Goal: Information Seeking & Learning: Check status

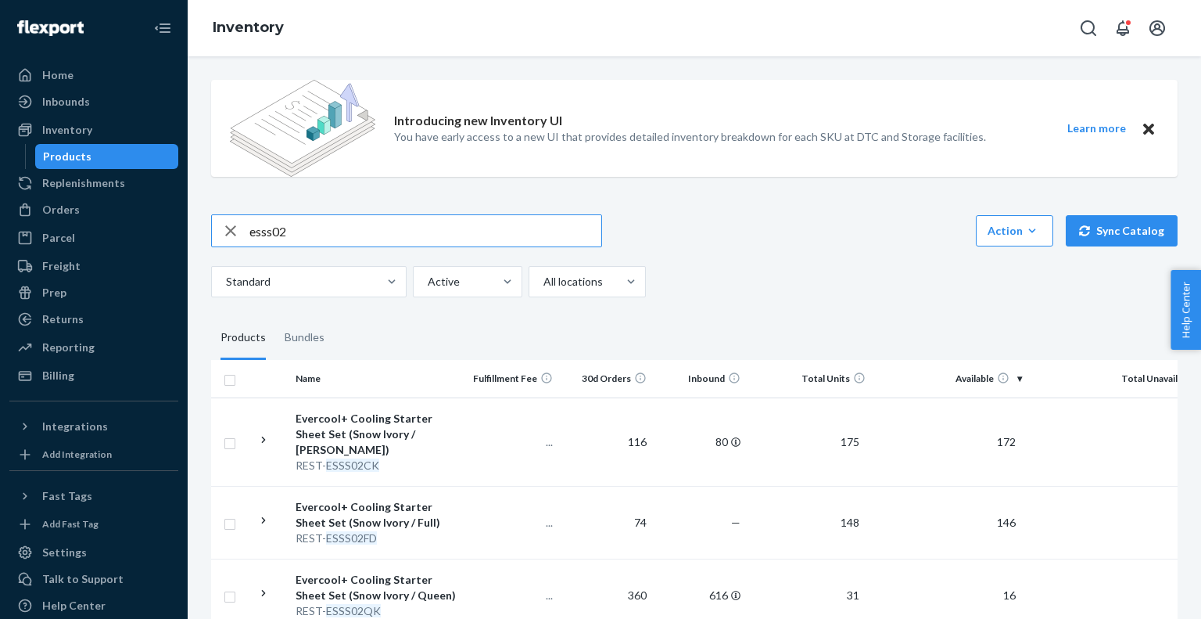
click at [320, 228] on input "esss02" at bounding box center [426, 230] width 352 height 31
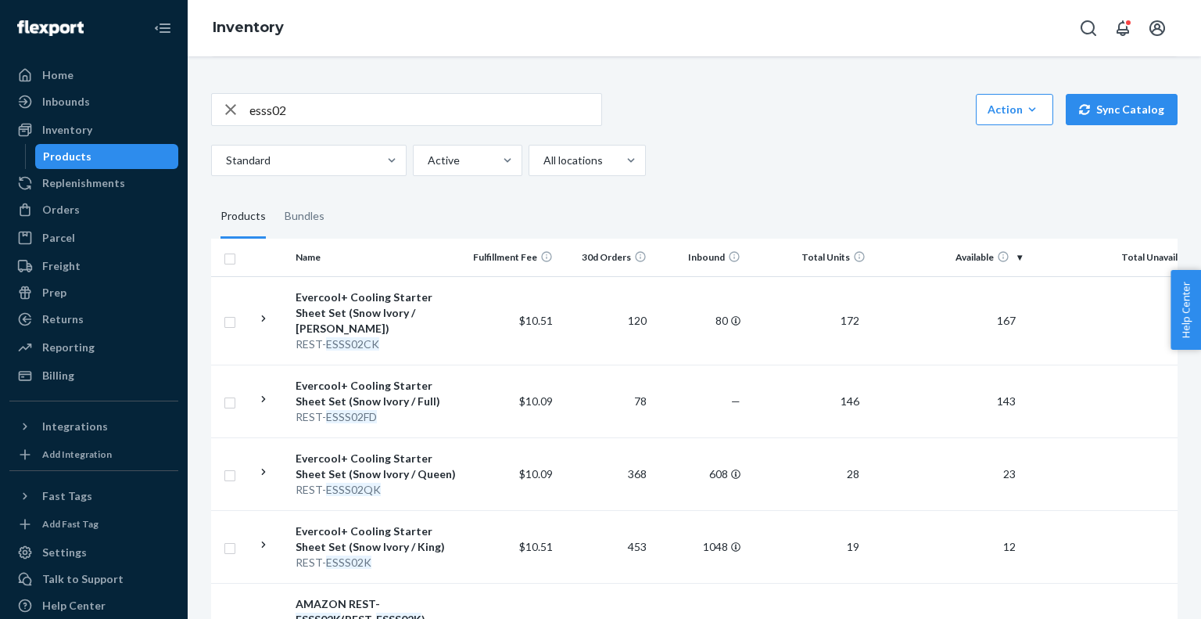
scroll to position [122, 0]
click at [451, 554] on div "REST- ESSS02K" at bounding box center [377, 562] width 163 height 16
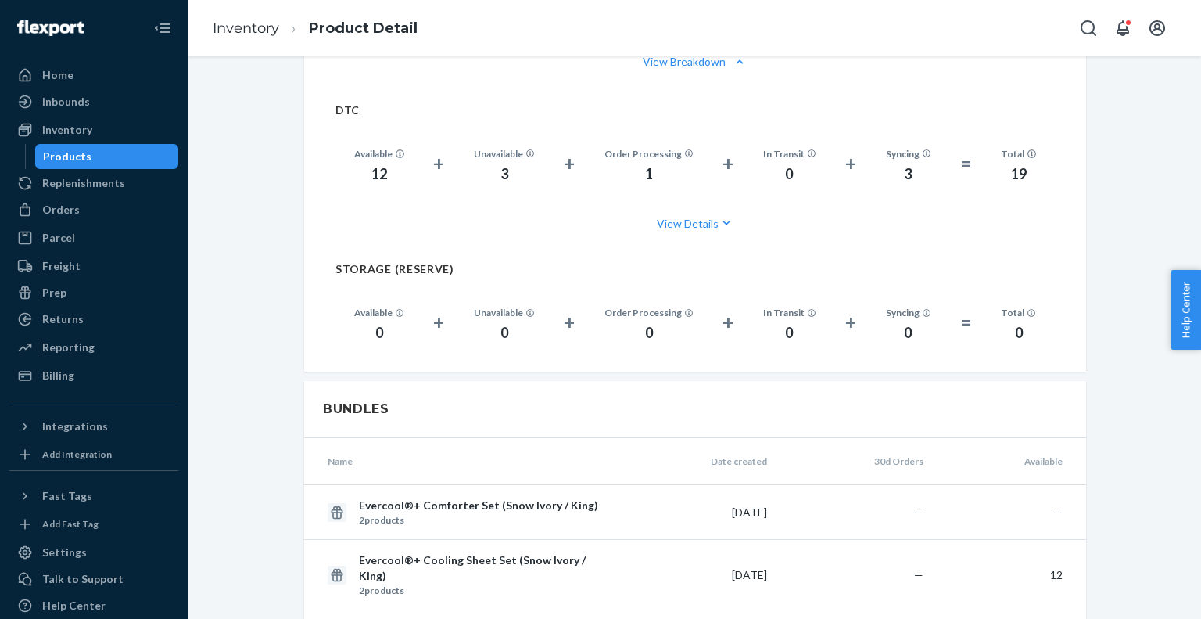
scroll to position [1307, 0]
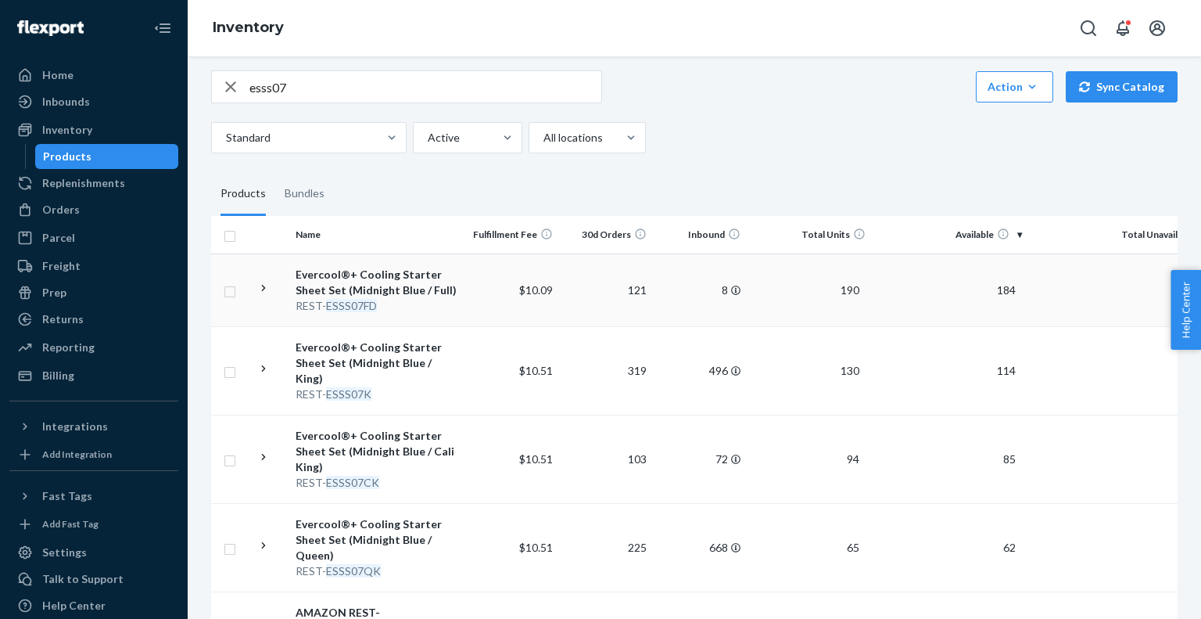
scroll to position [147, 0]
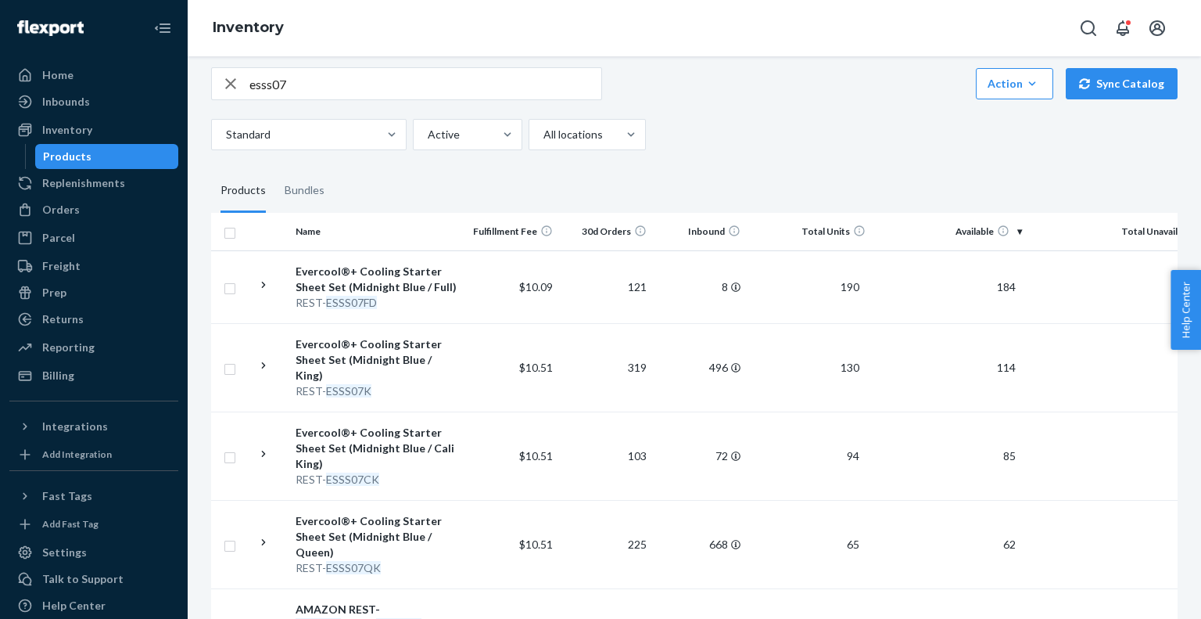
click at [319, 84] on input "esss07" at bounding box center [426, 83] width 352 height 31
type input "scd00"
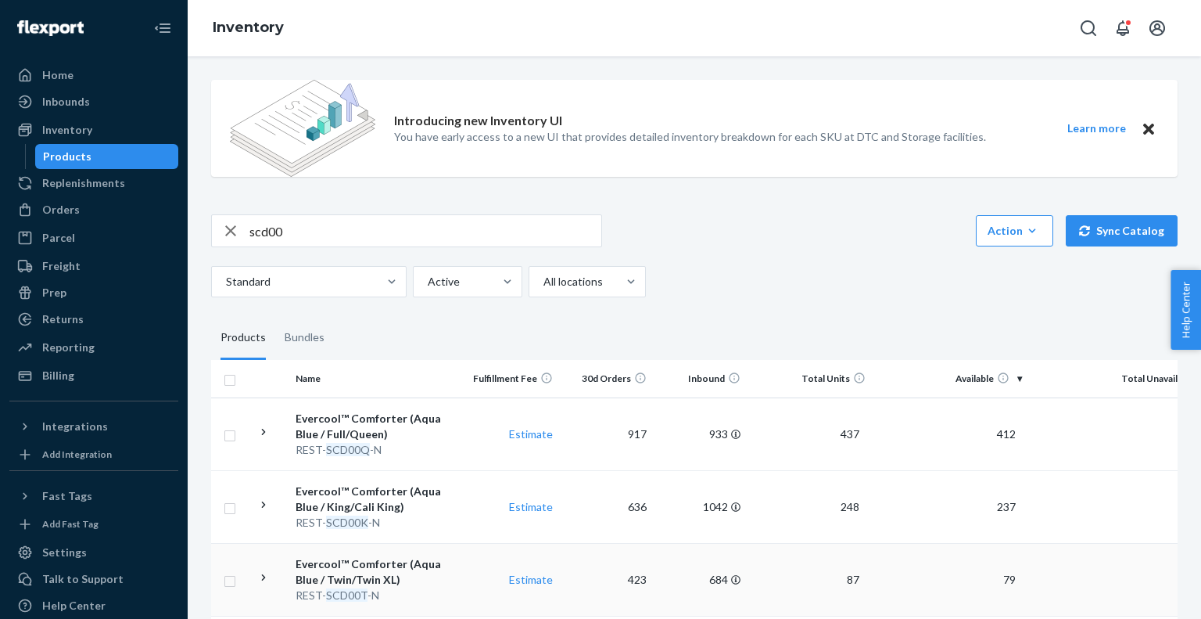
click at [397, 577] on div "Evercool™ Comforter (Aqua Blue / Twin/Twin XL)" at bounding box center [377, 571] width 163 height 31
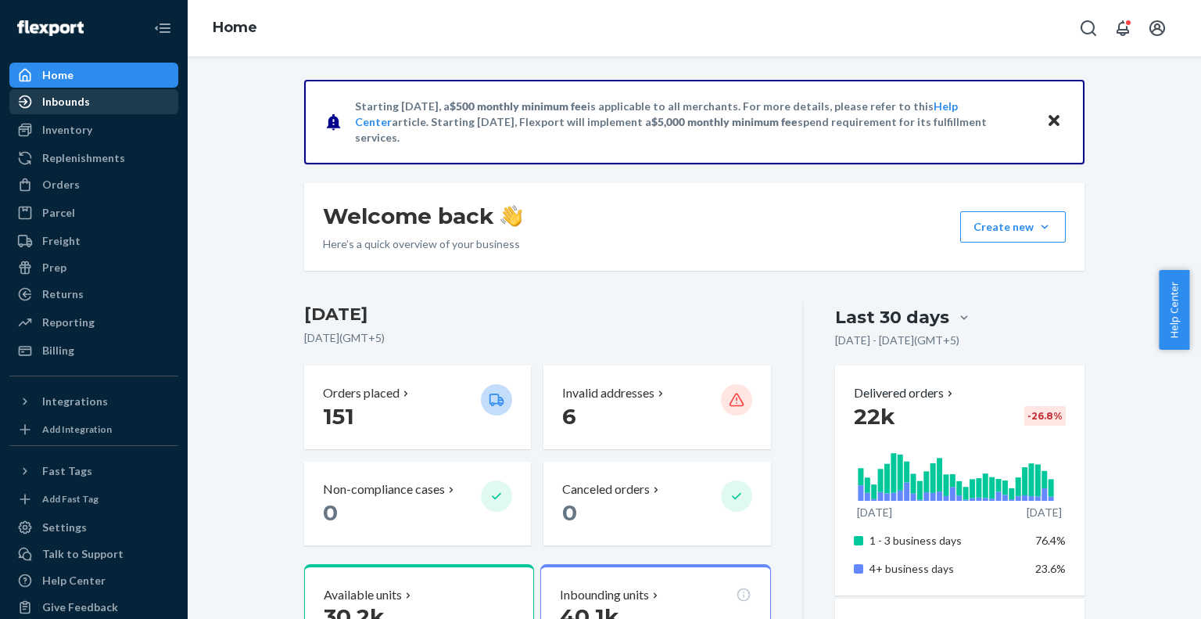
click at [71, 98] on div "Inbounds" at bounding box center [66, 102] width 48 height 16
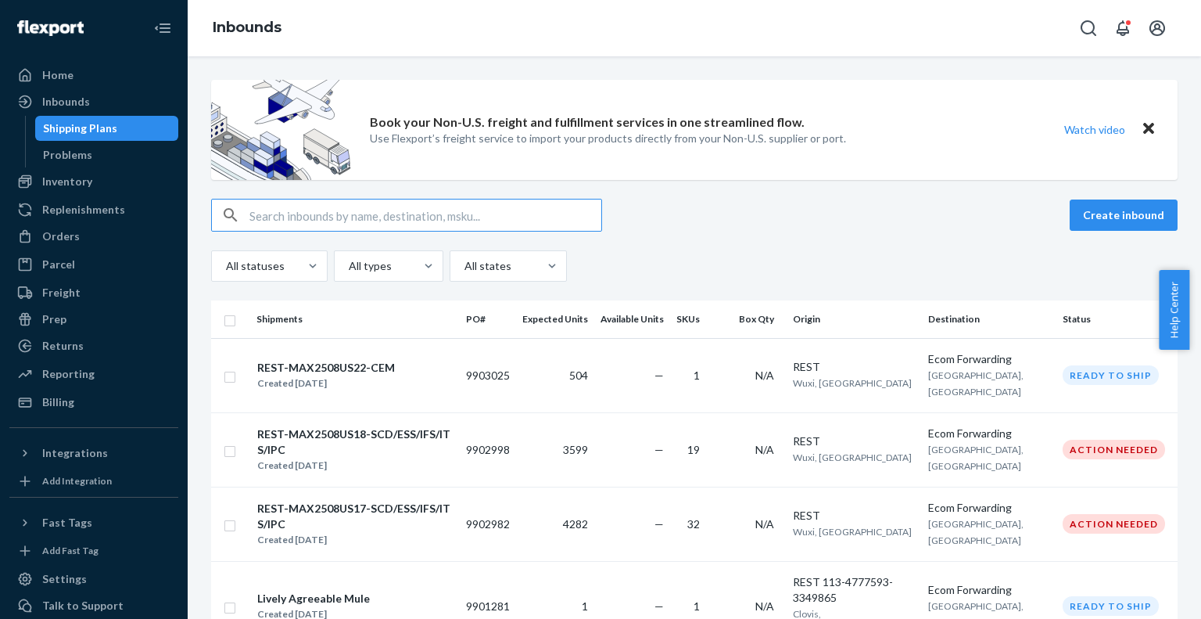
click at [304, 224] on input "text" at bounding box center [426, 214] width 352 height 31
type input "9854659"
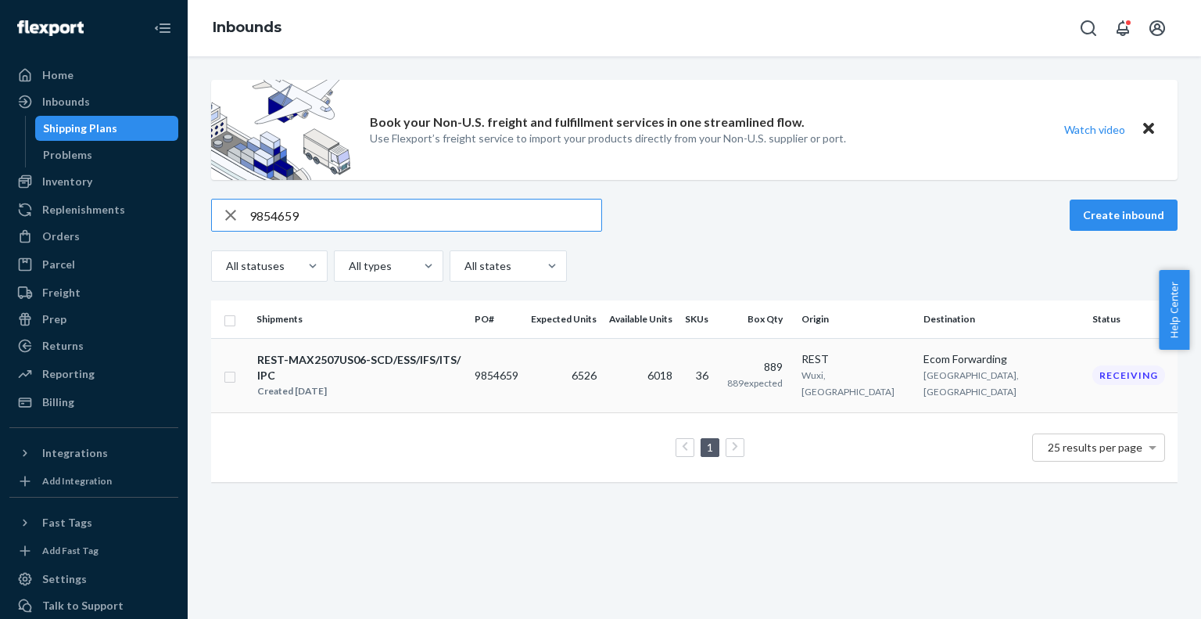
type input "9854659"
click at [461, 383] on div "Created Jul 14, 2025" at bounding box center [359, 391] width 204 height 16
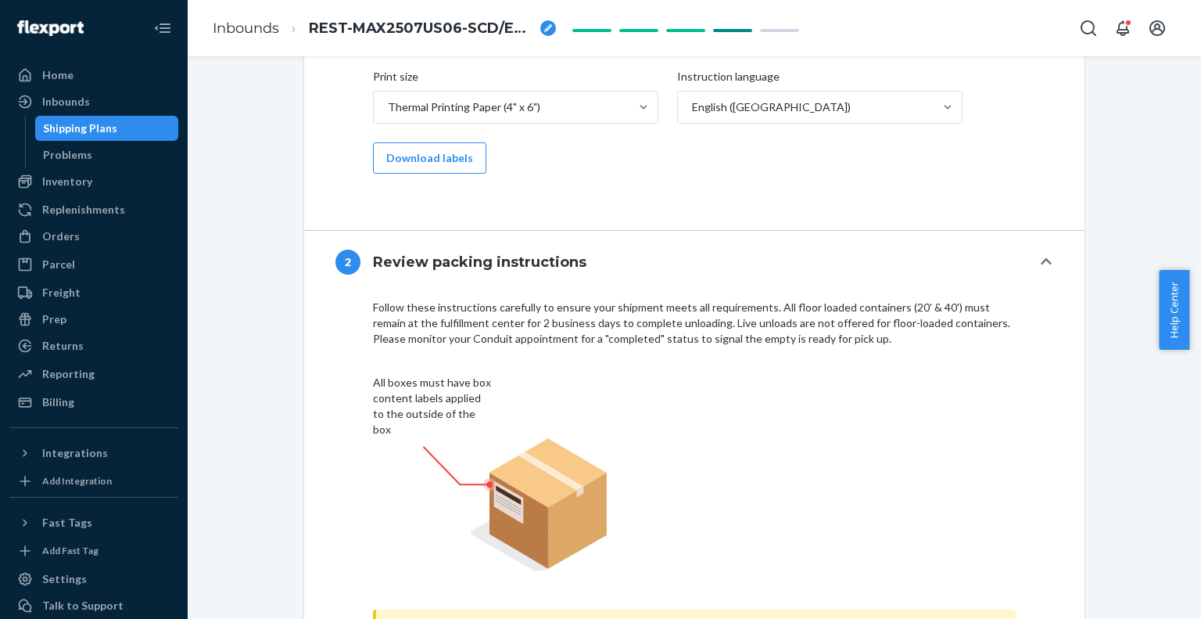
scroll to position [4091, 0]
